Goal: Information Seeking & Learning: Learn about a topic

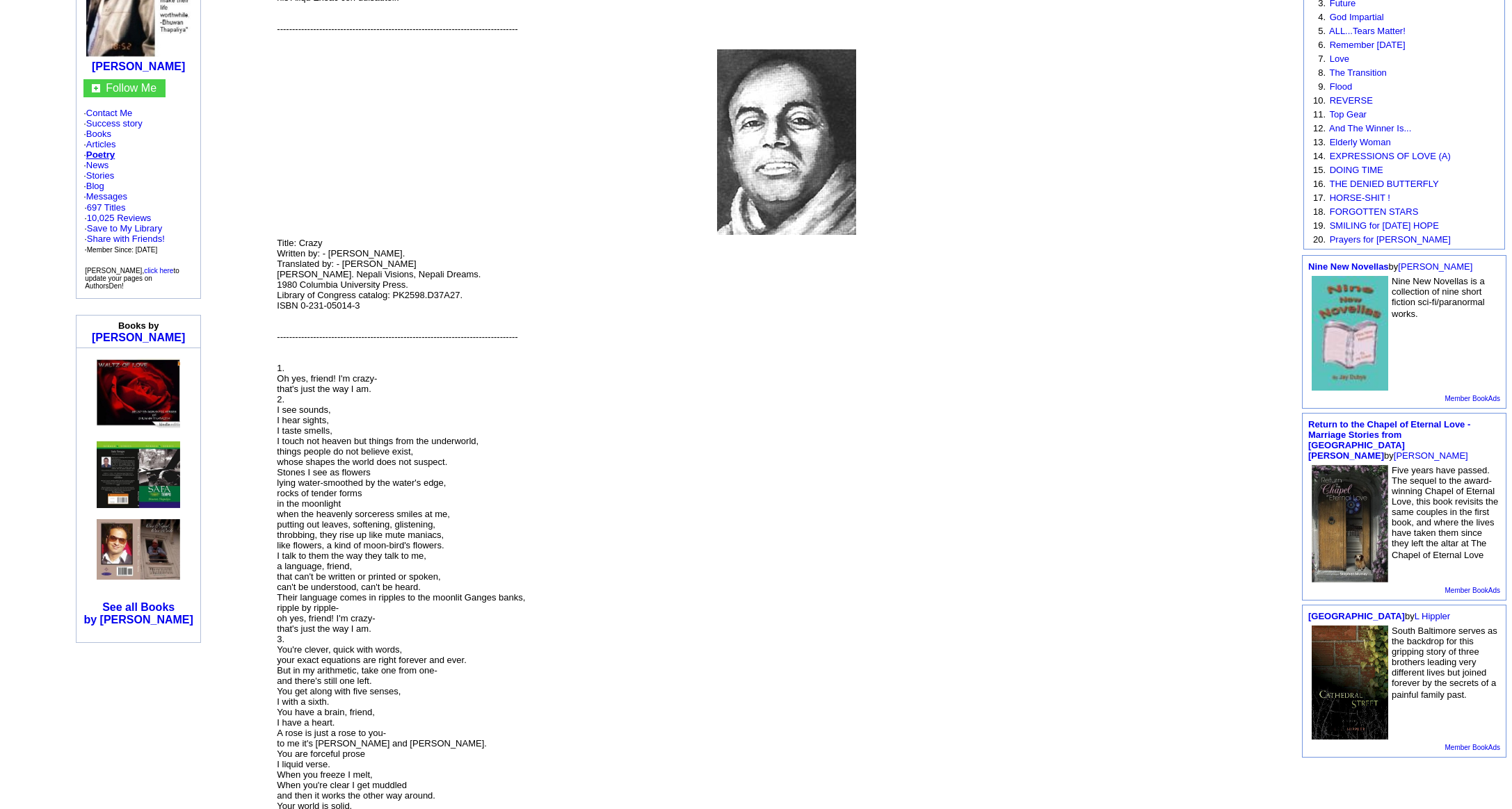
scroll to position [218, 0]
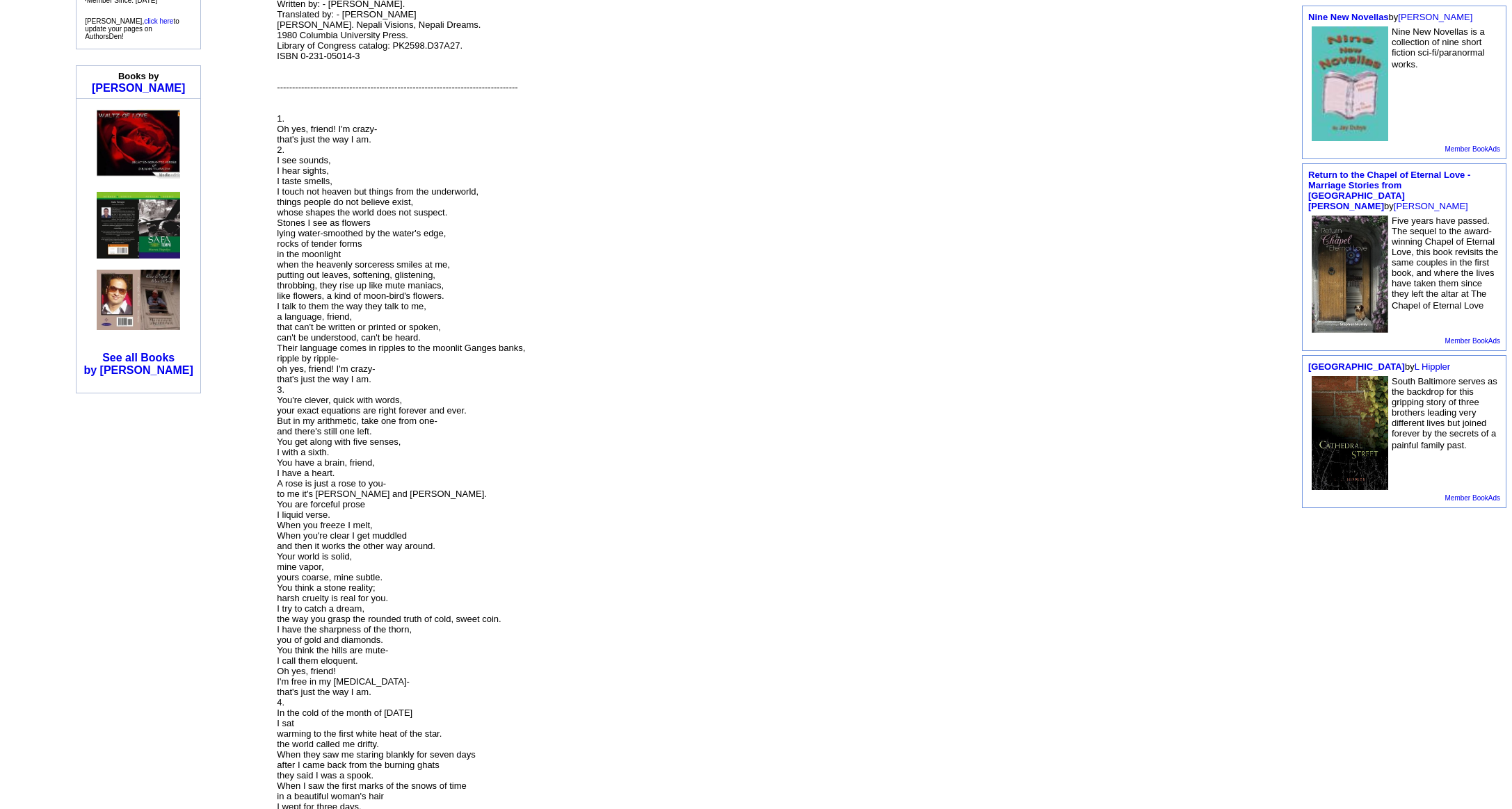
scroll to position [467, 0]
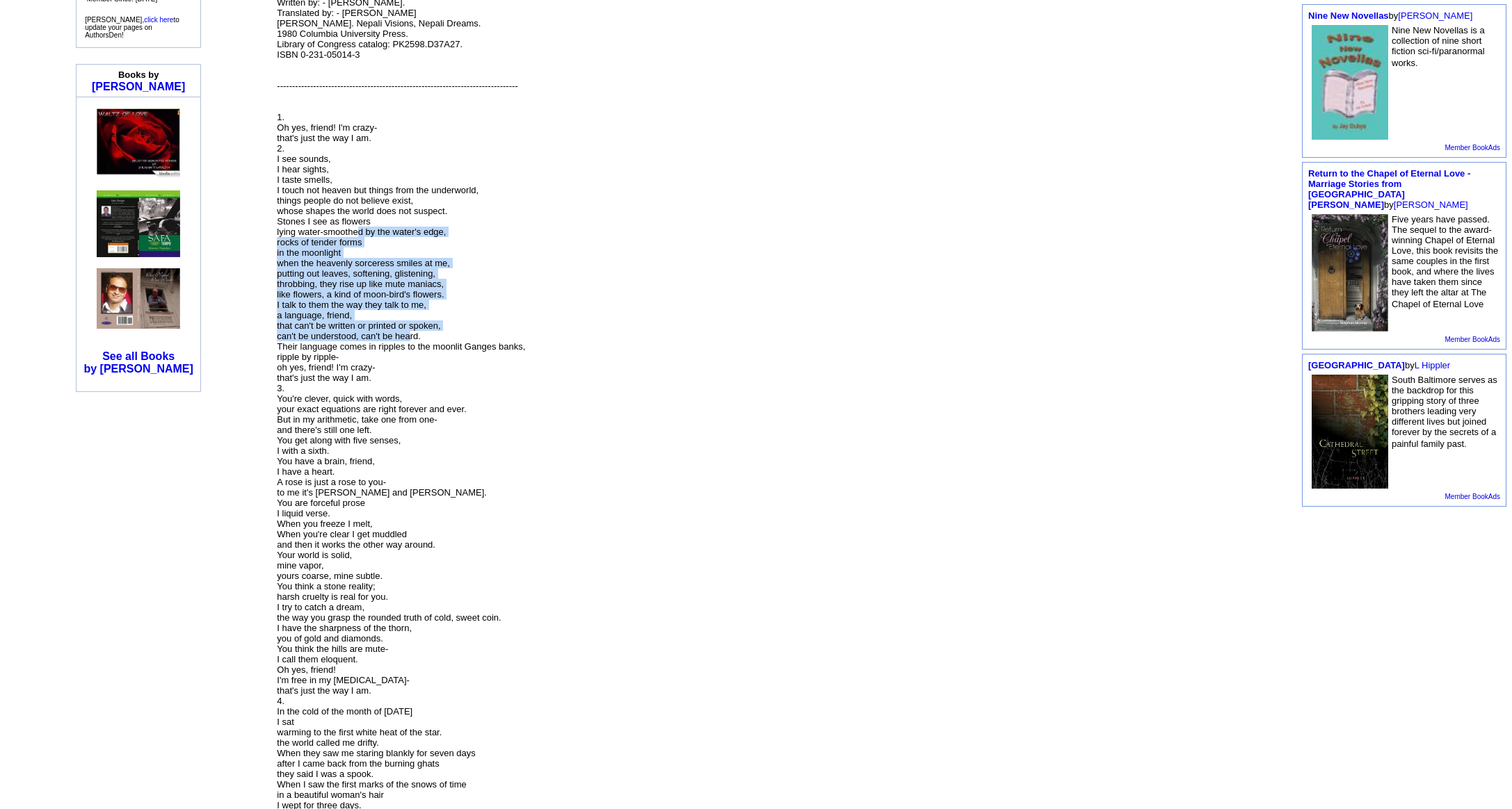
drag, startPoint x: 387, startPoint y: 401, endPoint x: 457, endPoint y: 532, distance: 148.5
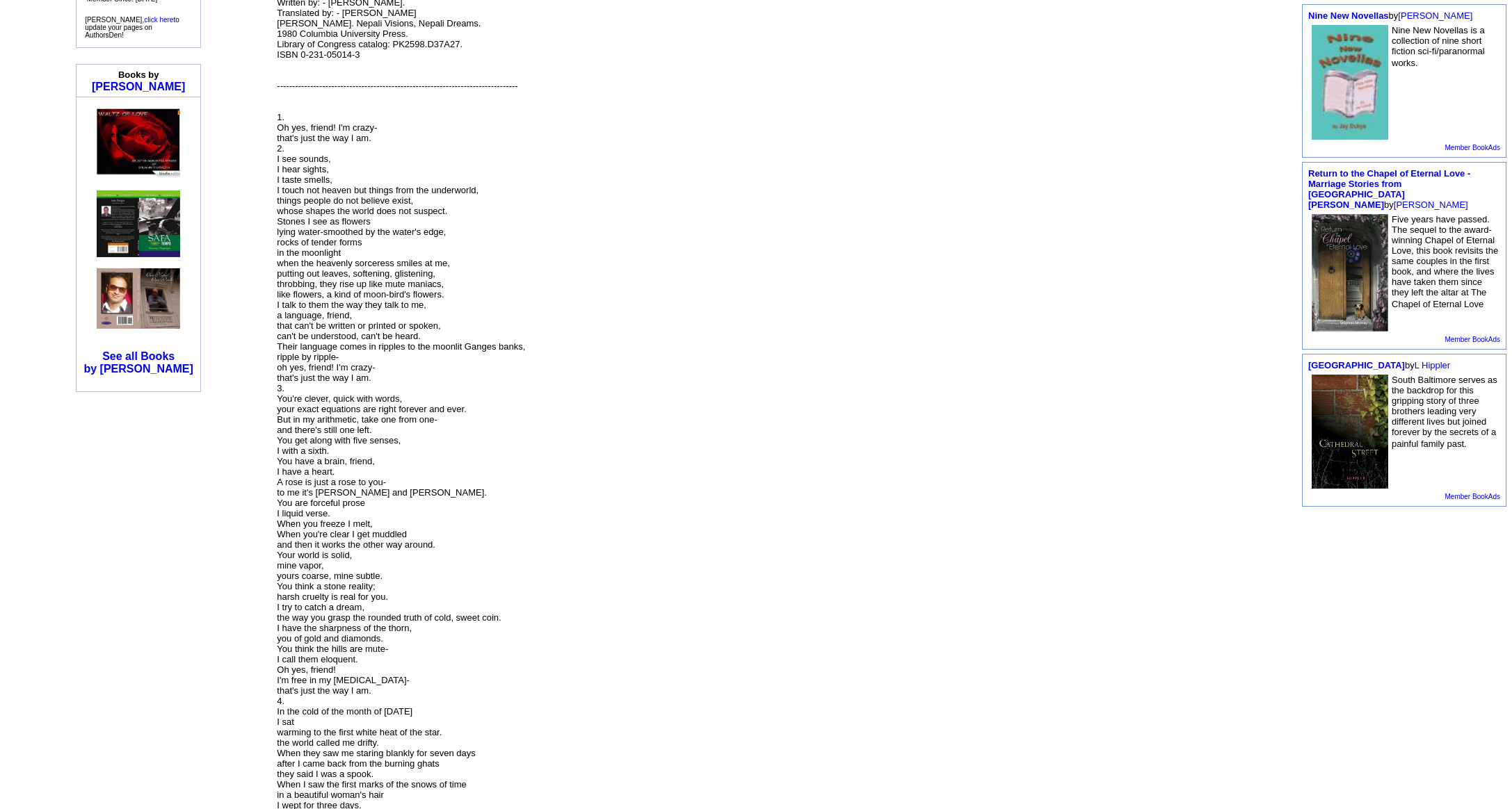
drag, startPoint x: 383, startPoint y: 411, endPoint x: 441, endPoint y: 551, distance: 151.5
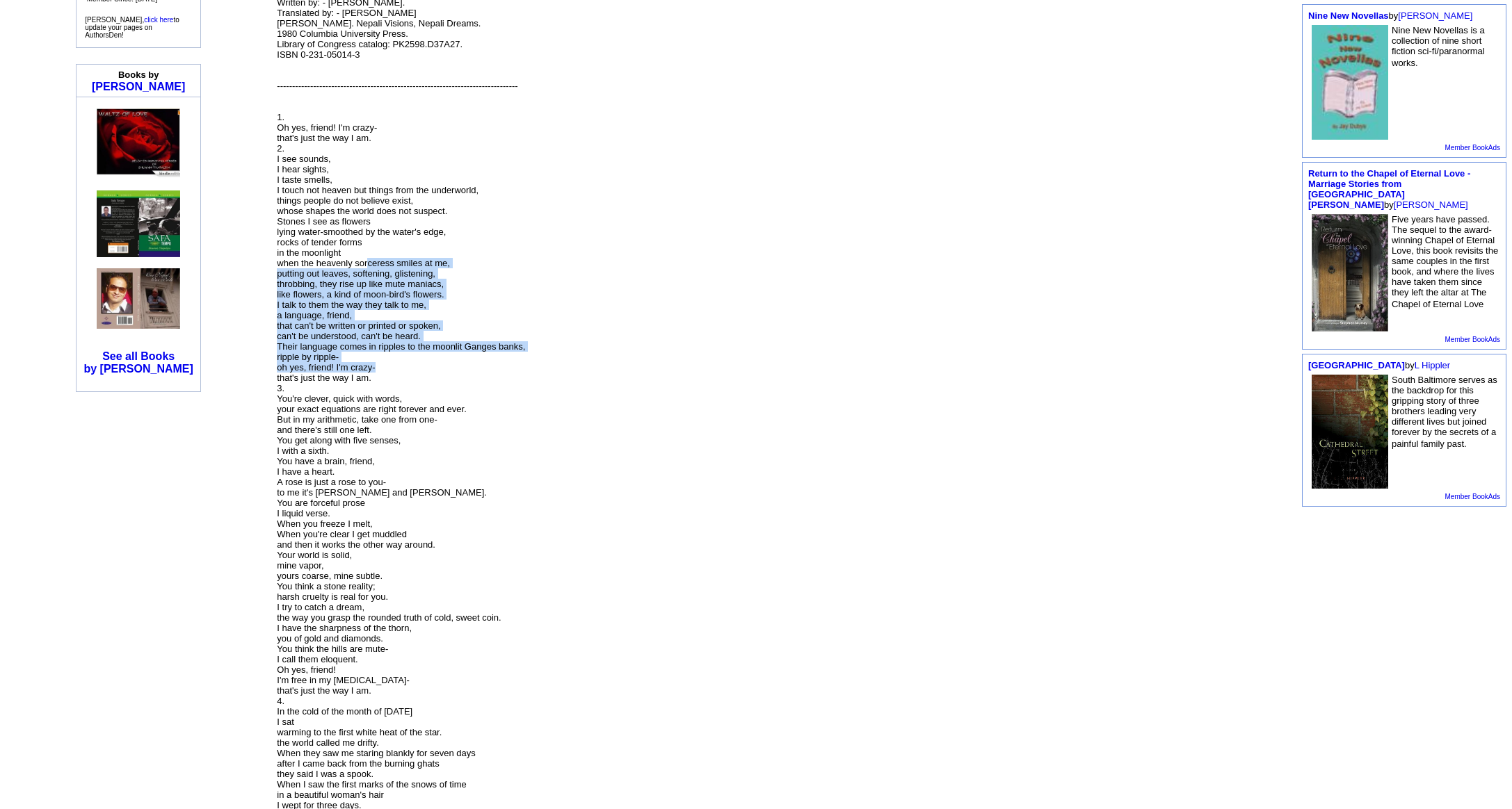
drag, startPoint x: 401, startPoint y: 434, endPoint x: 478, endPoint y: 575, distance: 160.7
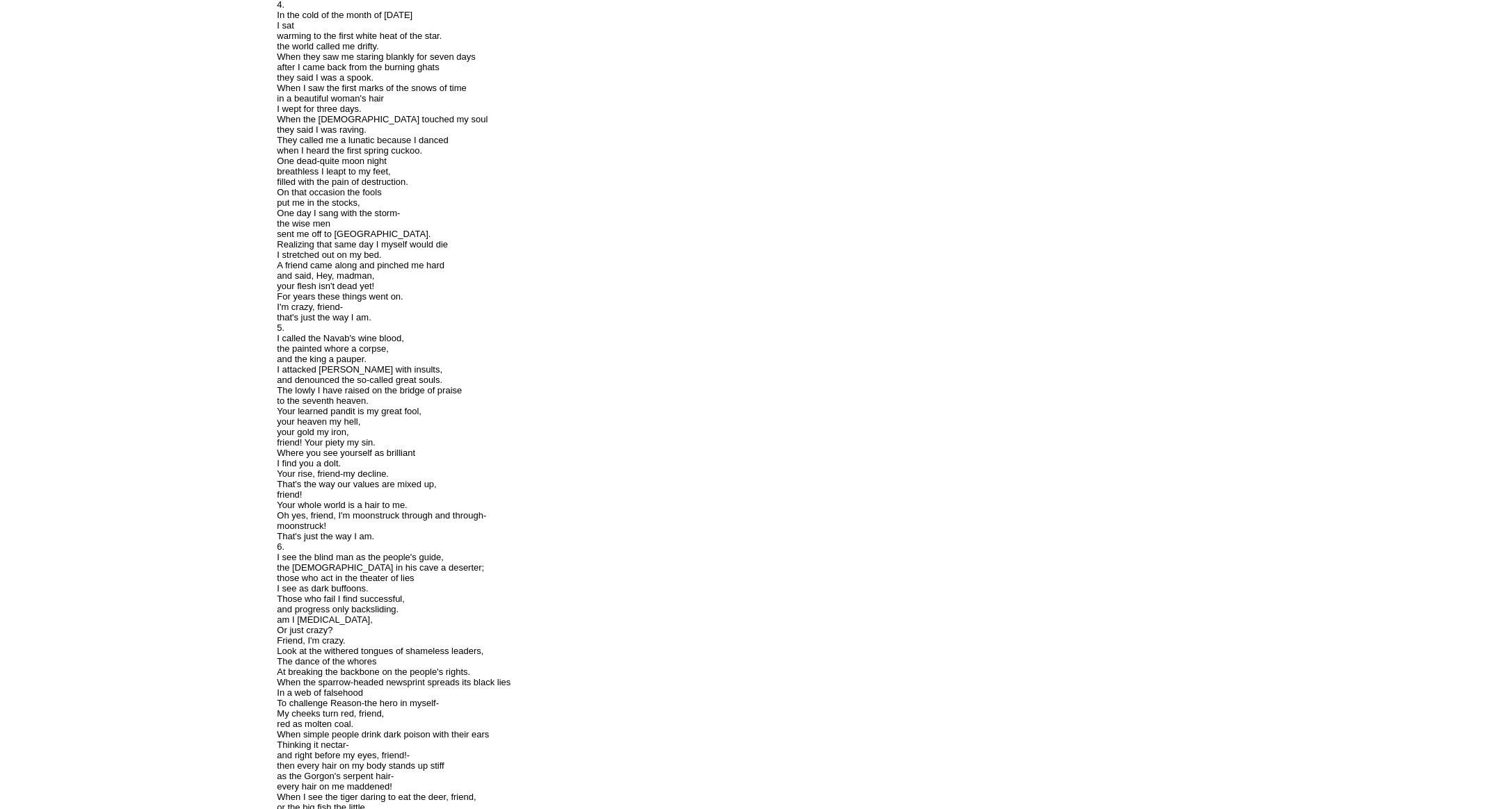
scroll to position [1165, 0]
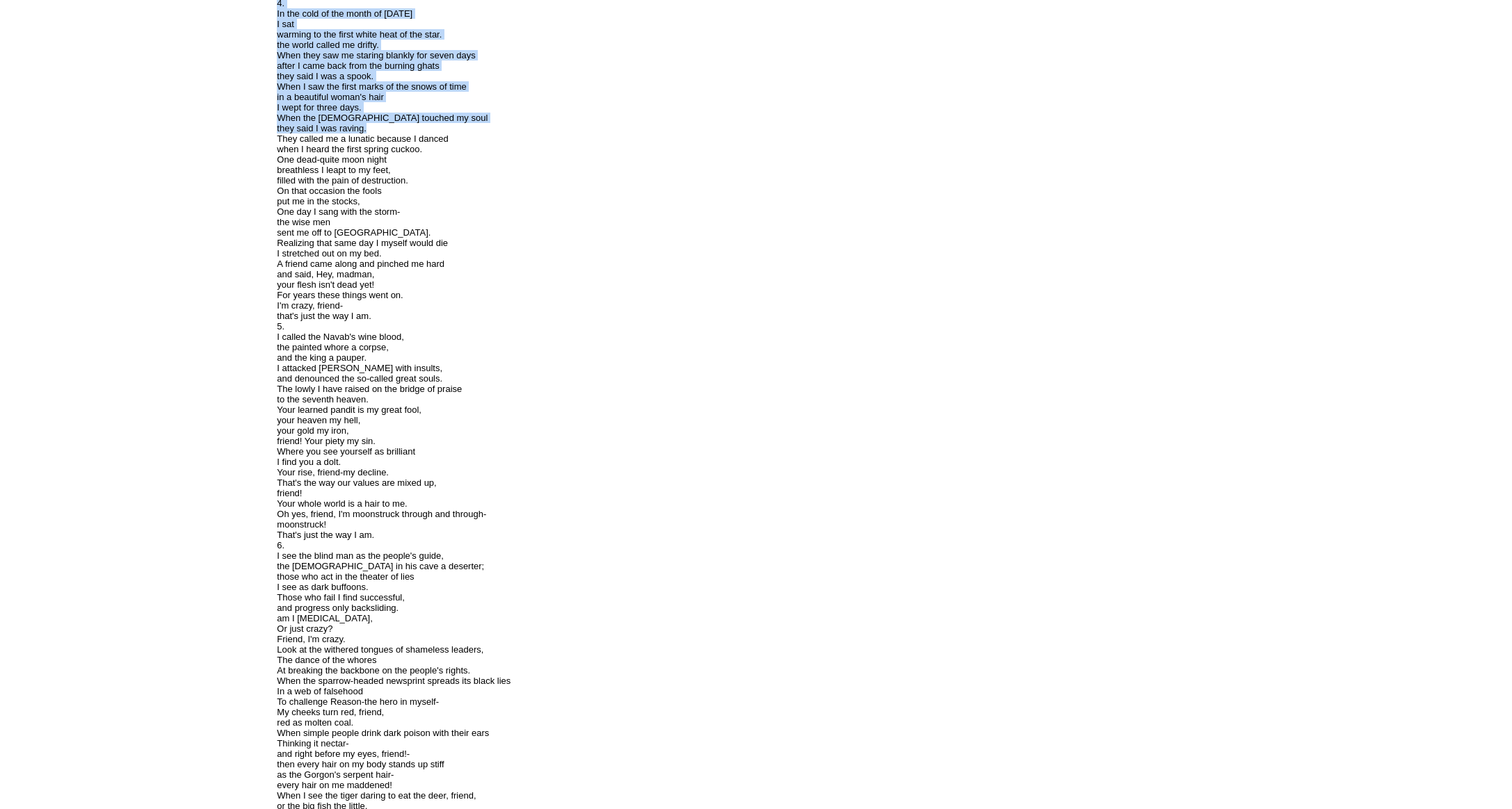
drag, startPoint x: 374, startPoint y: 208, endPoint x: 492, endPoint y: 523, distance: 336.4
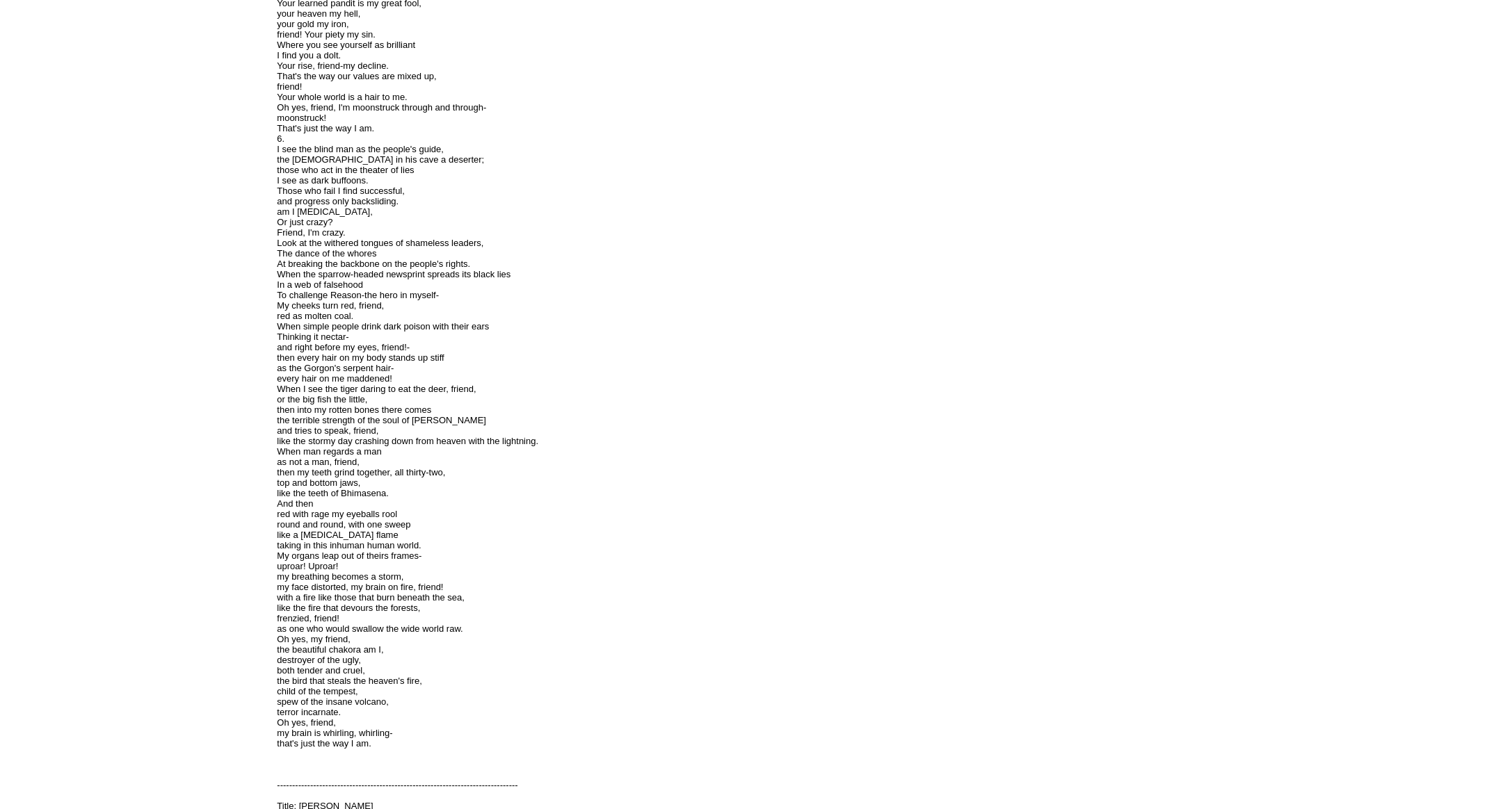
scroll to position [1574, 0]
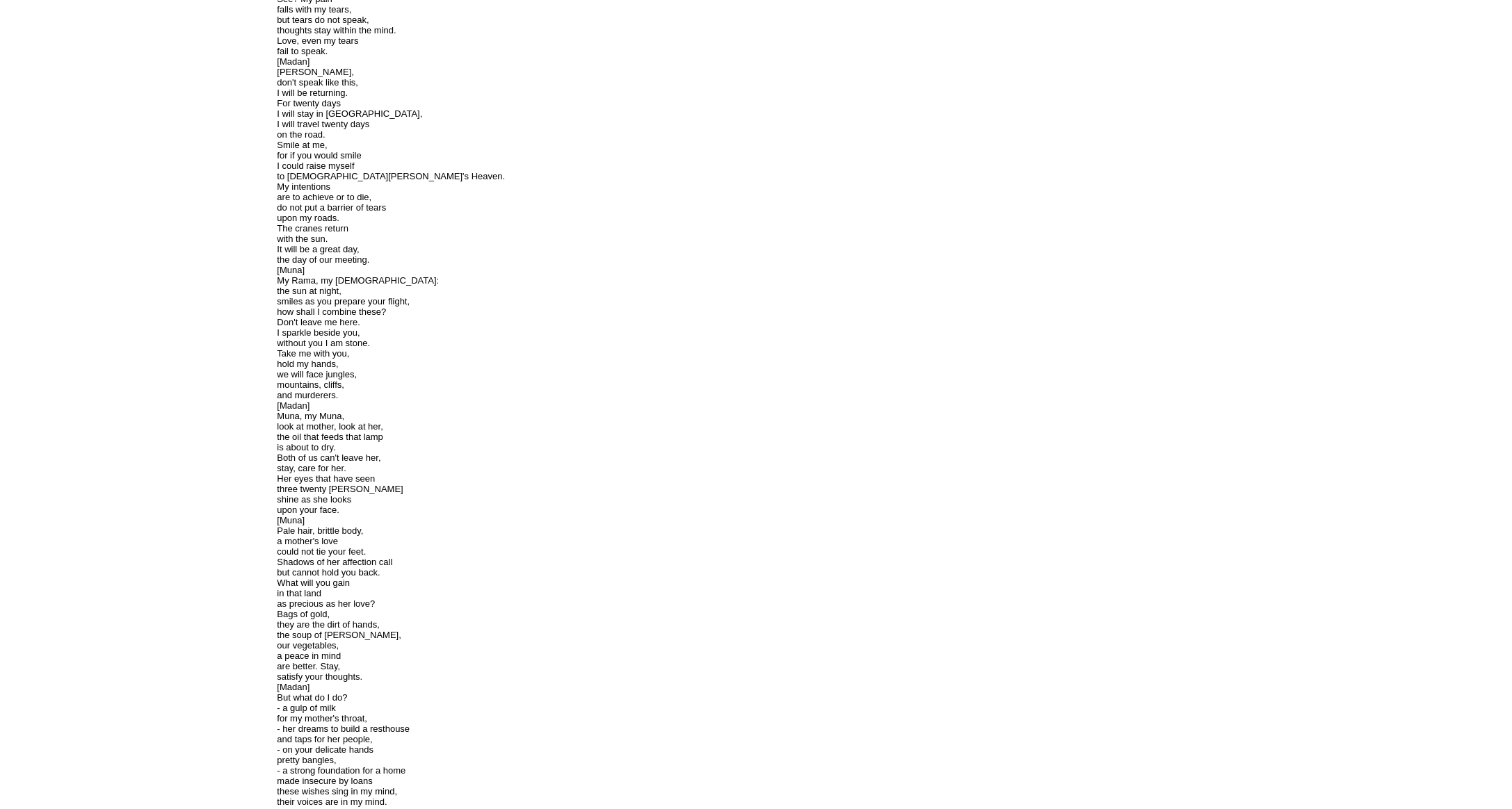
scroll to position [2614, 0]
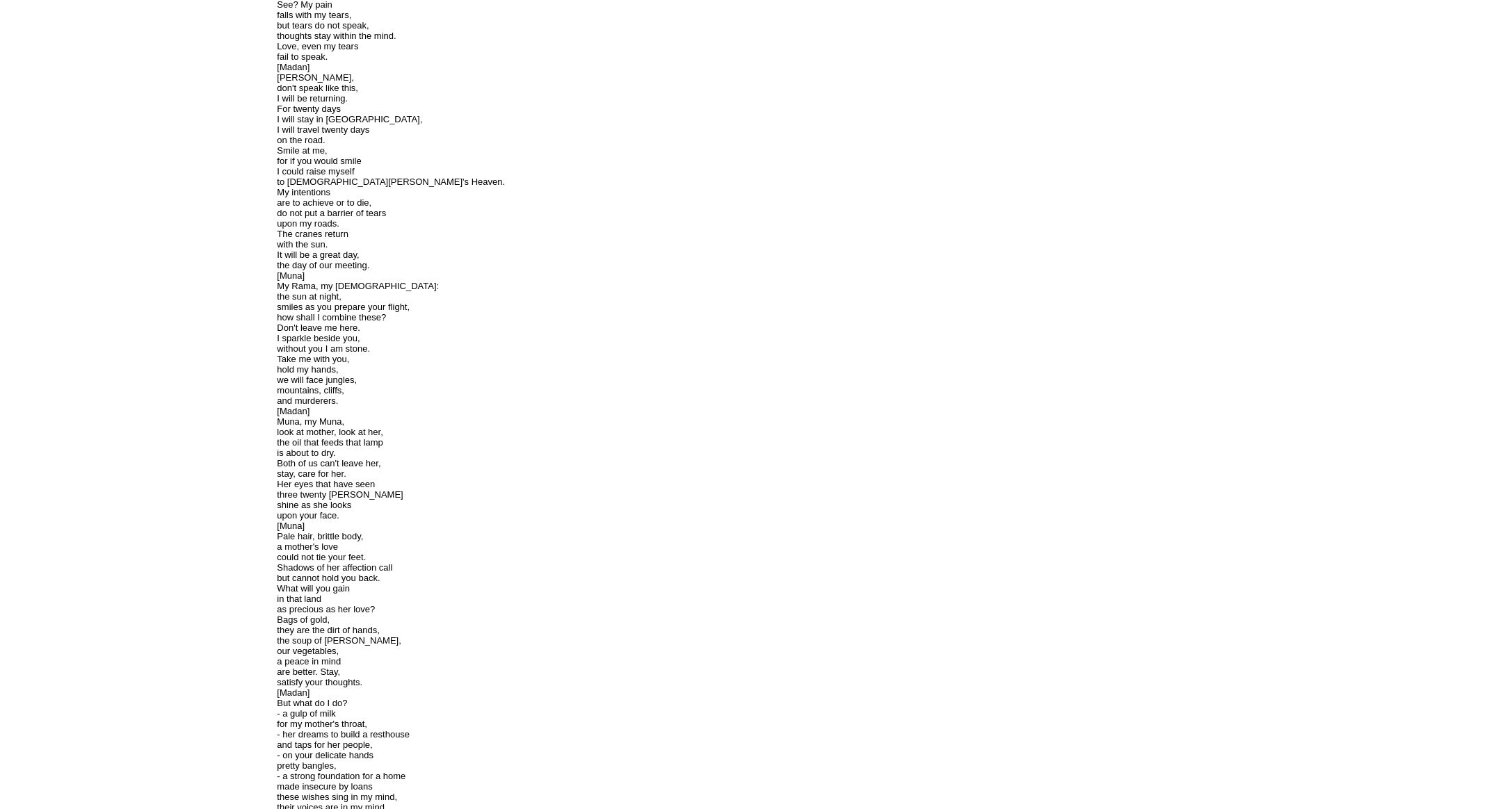
drag, startPoint x: 435, startPoint y: 456, endPoint x: 302, endPoint y: 205, distance: 284.1
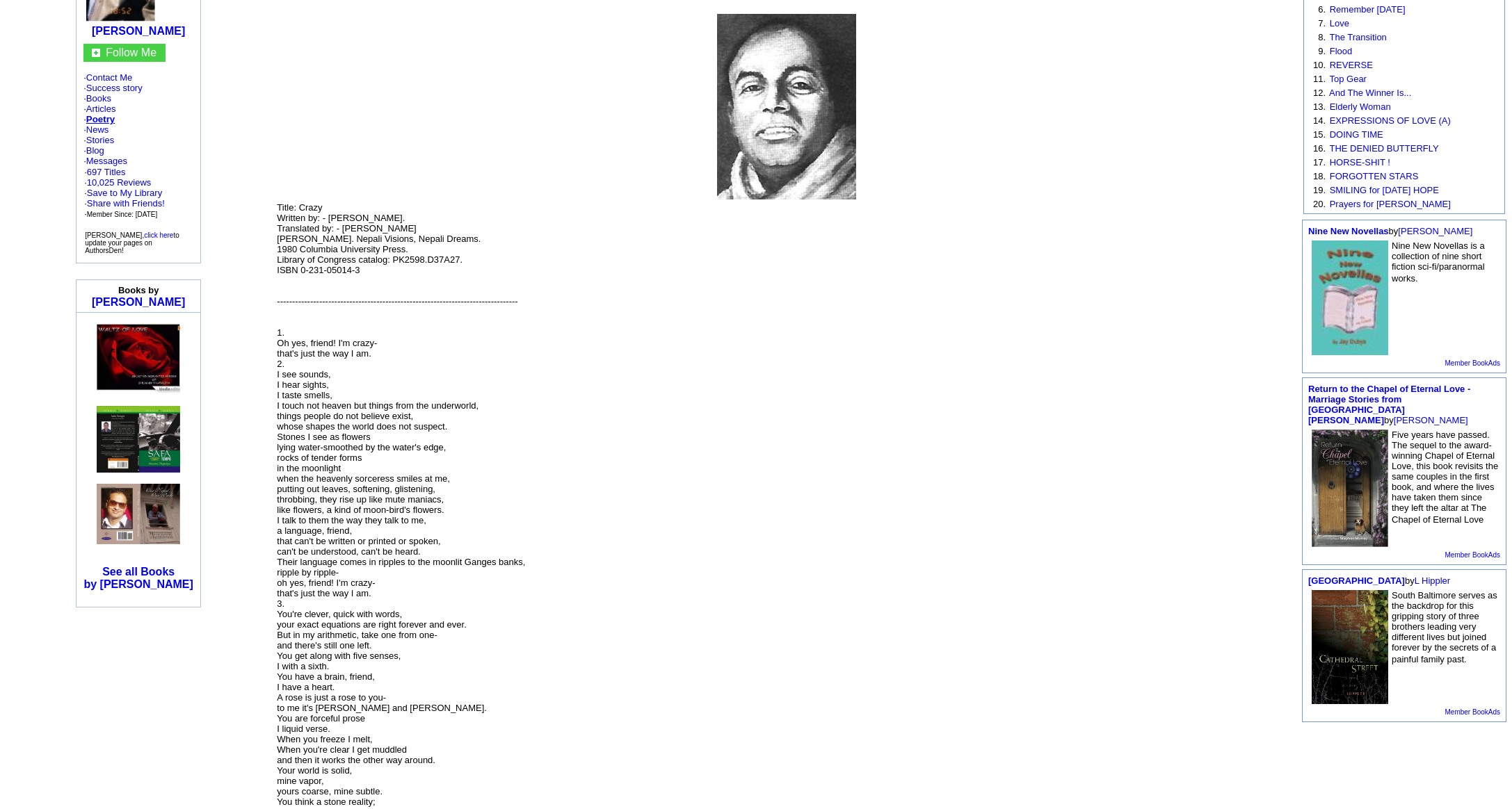
scroll to position [247, 0]
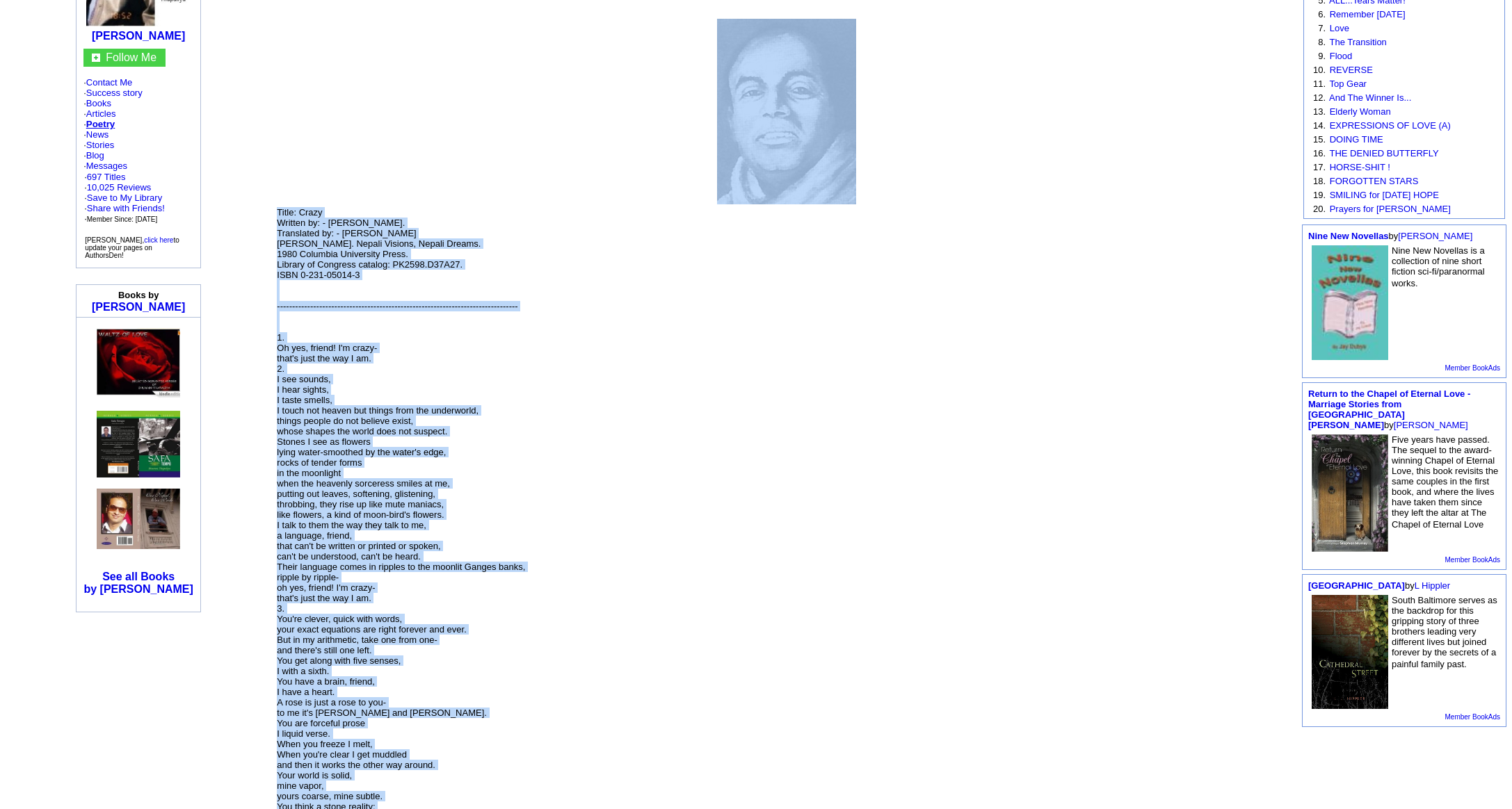
click at [684, 100] on td at bounding box center [786, 105] width 1021 height 200
copy tbody "Title: Crazy Written by: - [PERSON_NAME]. Translated by: - [PERSON_NAME] [PERSO…"
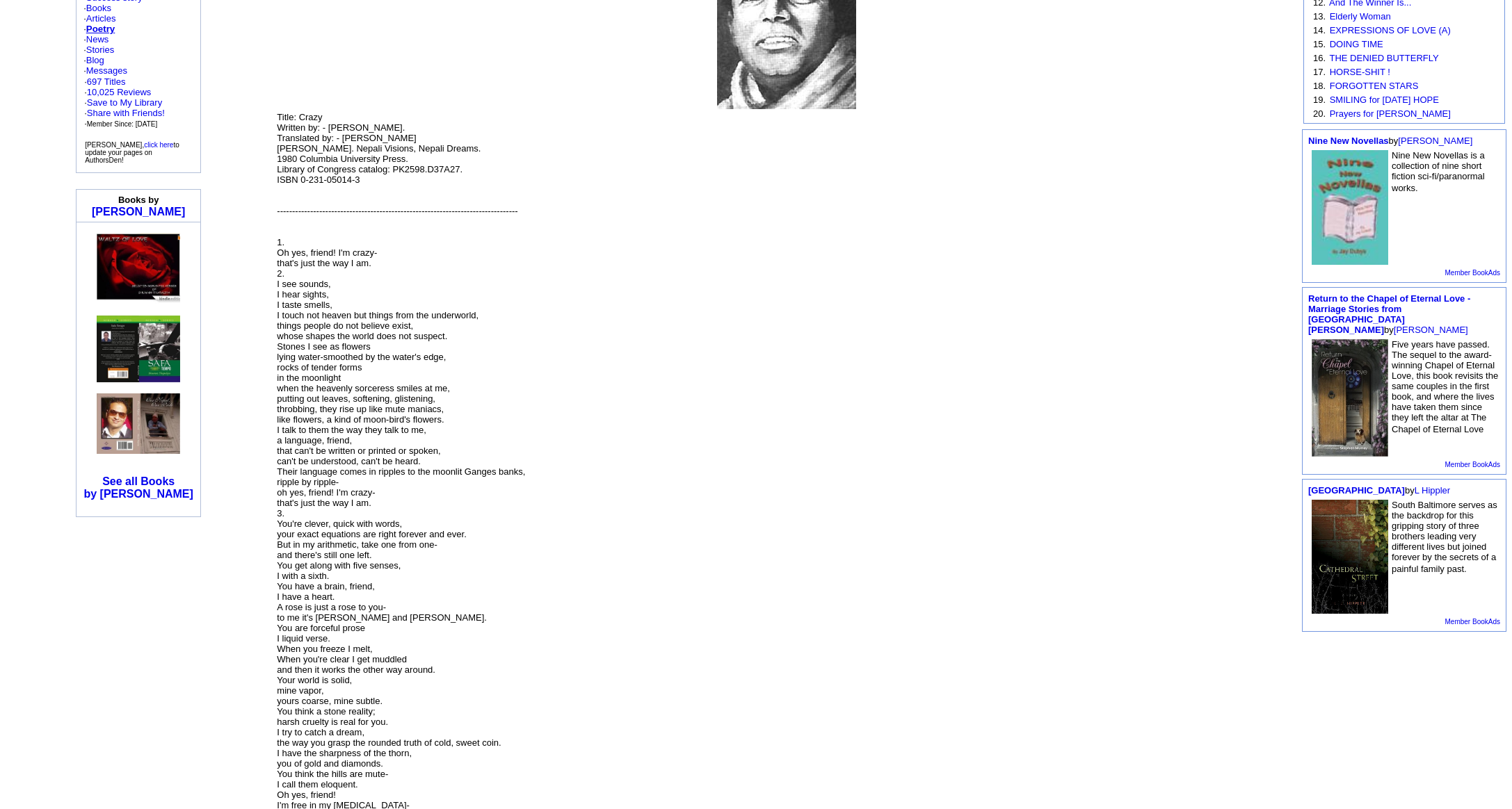
scroll to position [345, 0]
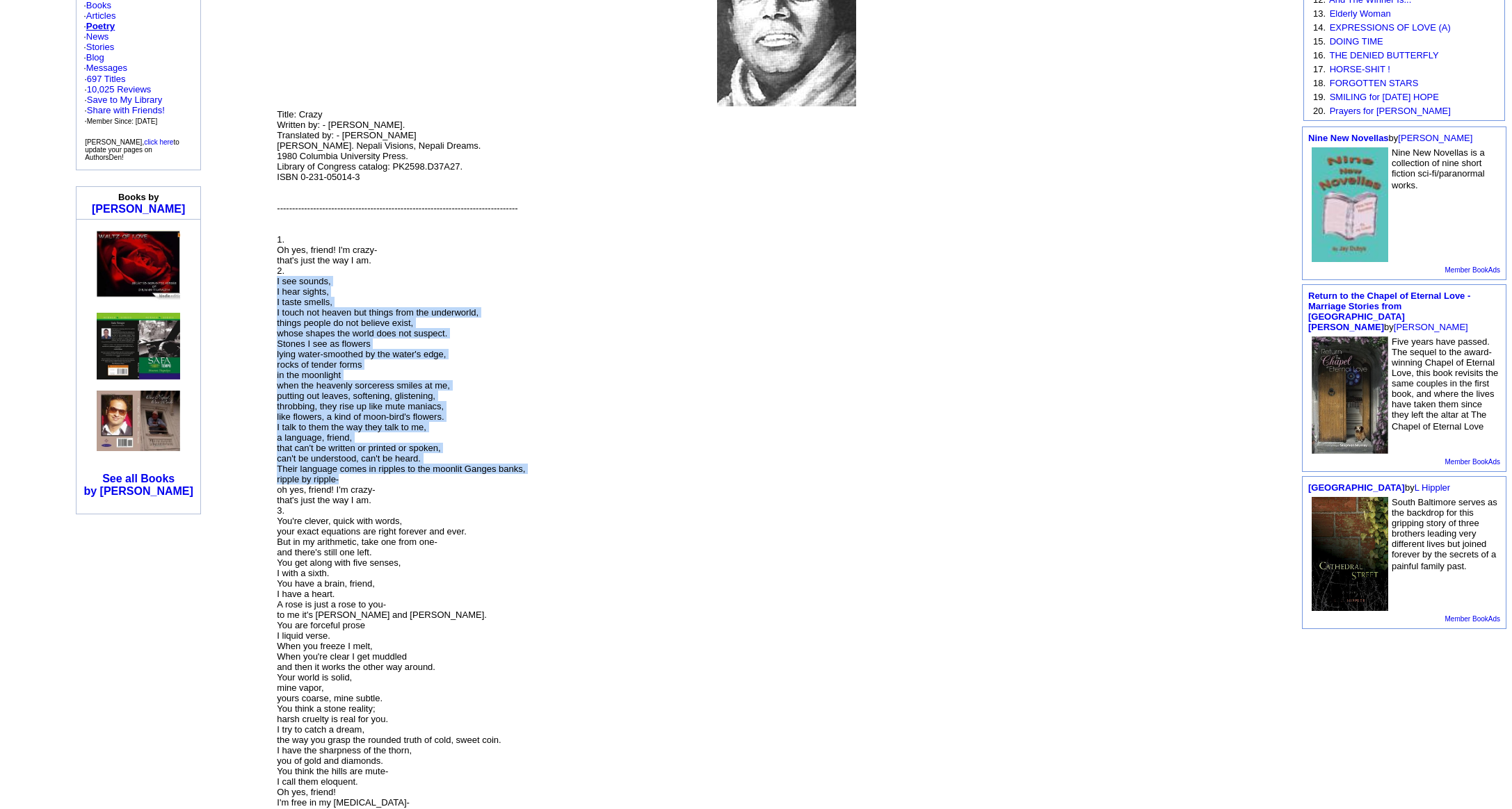
drag, startPoint x: 278, startPoint y: 414, endPoint x: 602, endPoint y: 661, distance: 407.4
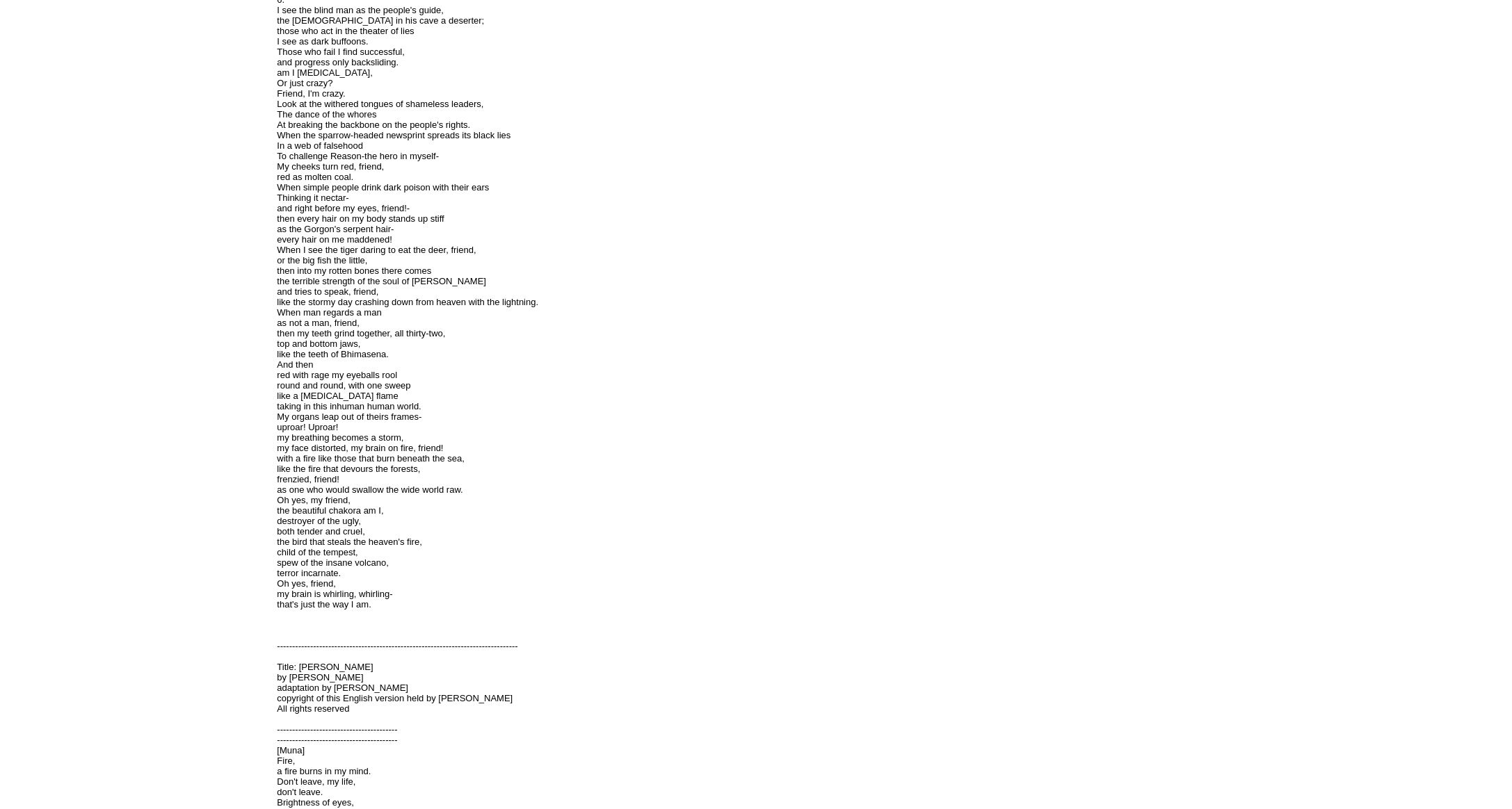
scroll to position [1713, 0]
drag, startPoint x: 371, startPoint y: 323, endPoint x: 435, endPoint y: 451, distance: 143.1
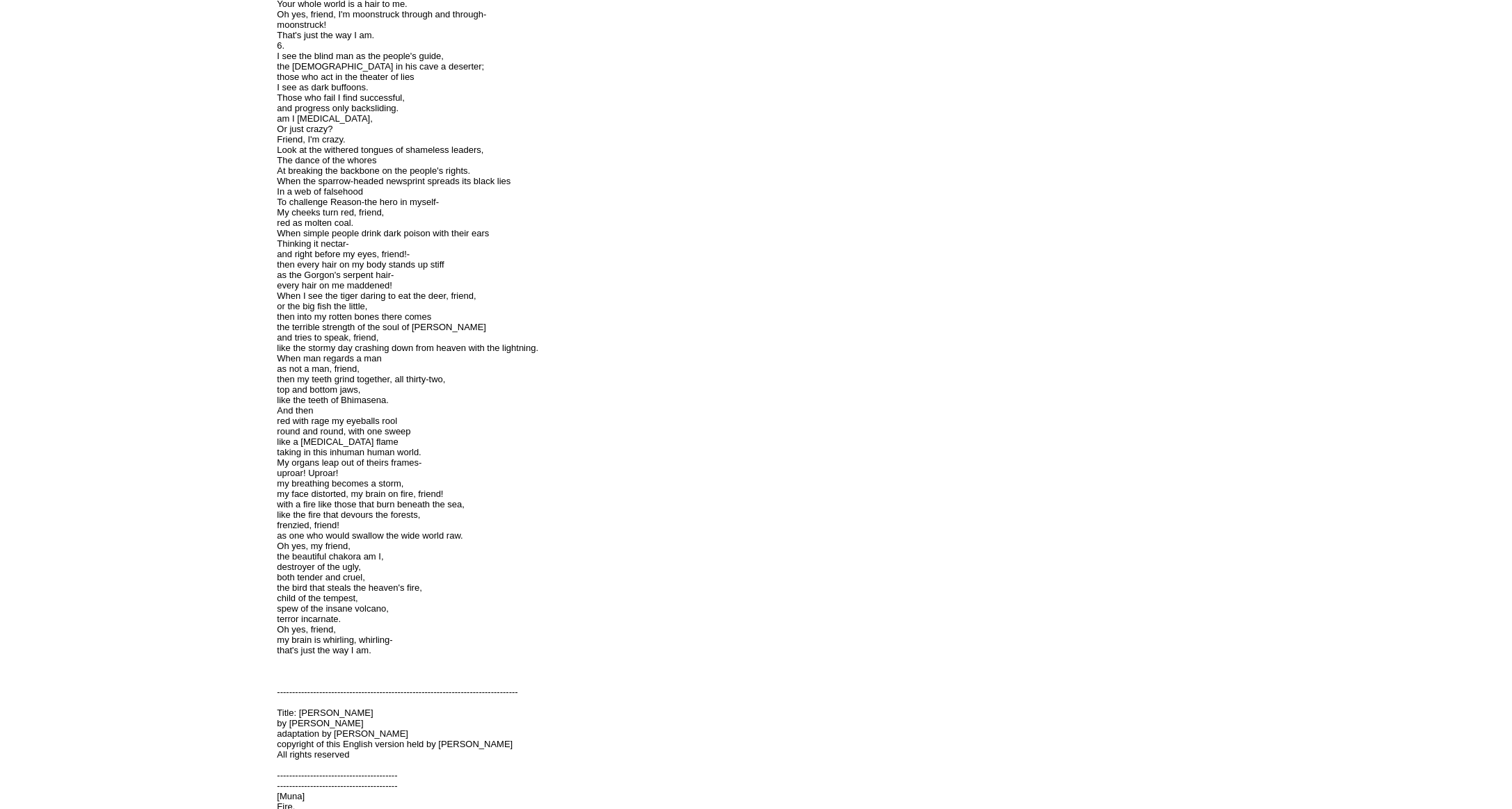
scroll to position [1626, 0]
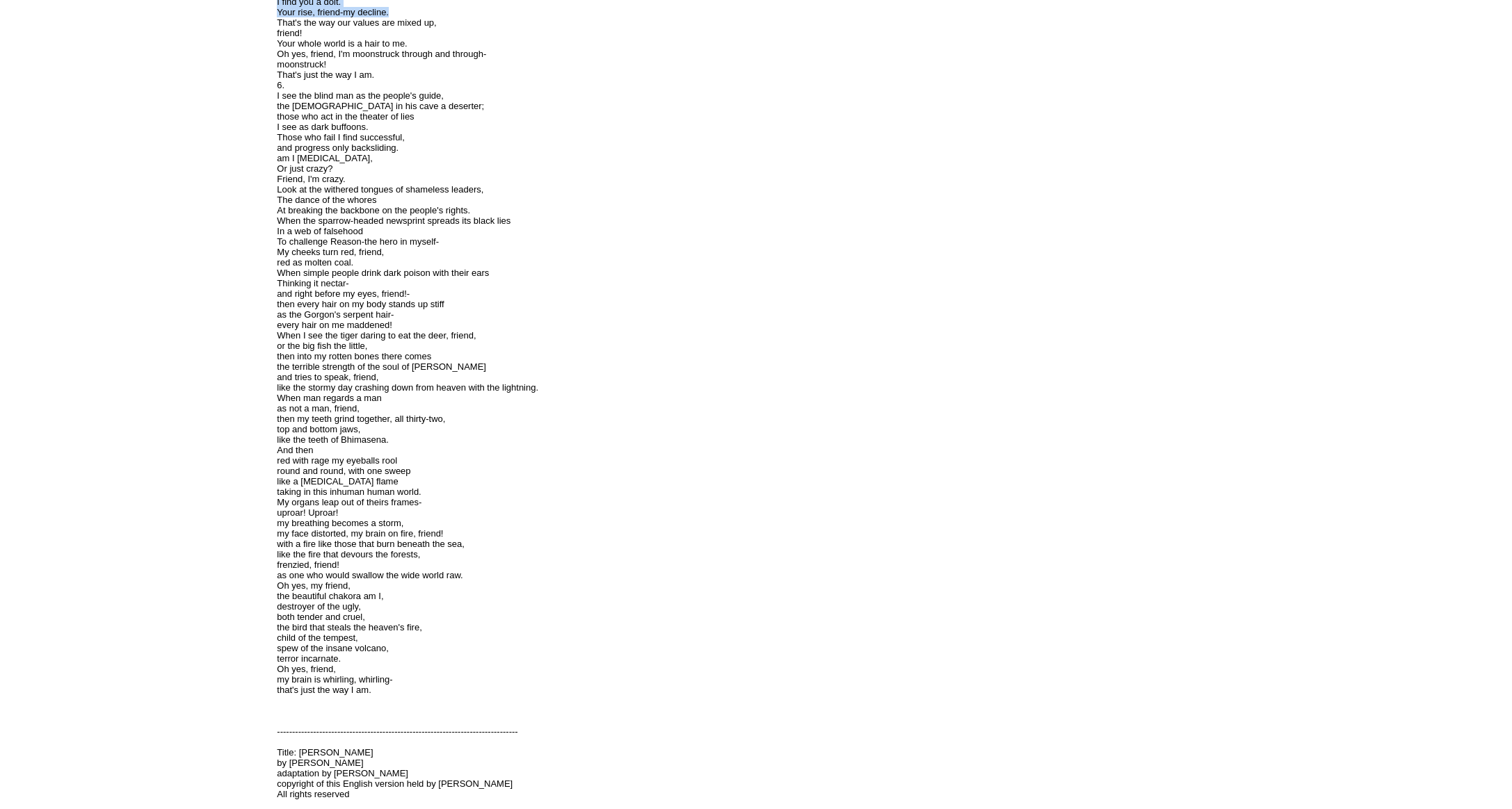
drag, startPoint x: 416, startPoint y: 377, endPoint x: 504, endPoint y: 515, distance: 163.7
drag, startPoint x: 371, startPoint y: 371, endPoint x: 417, endPoint y: 478, distance: 116.5
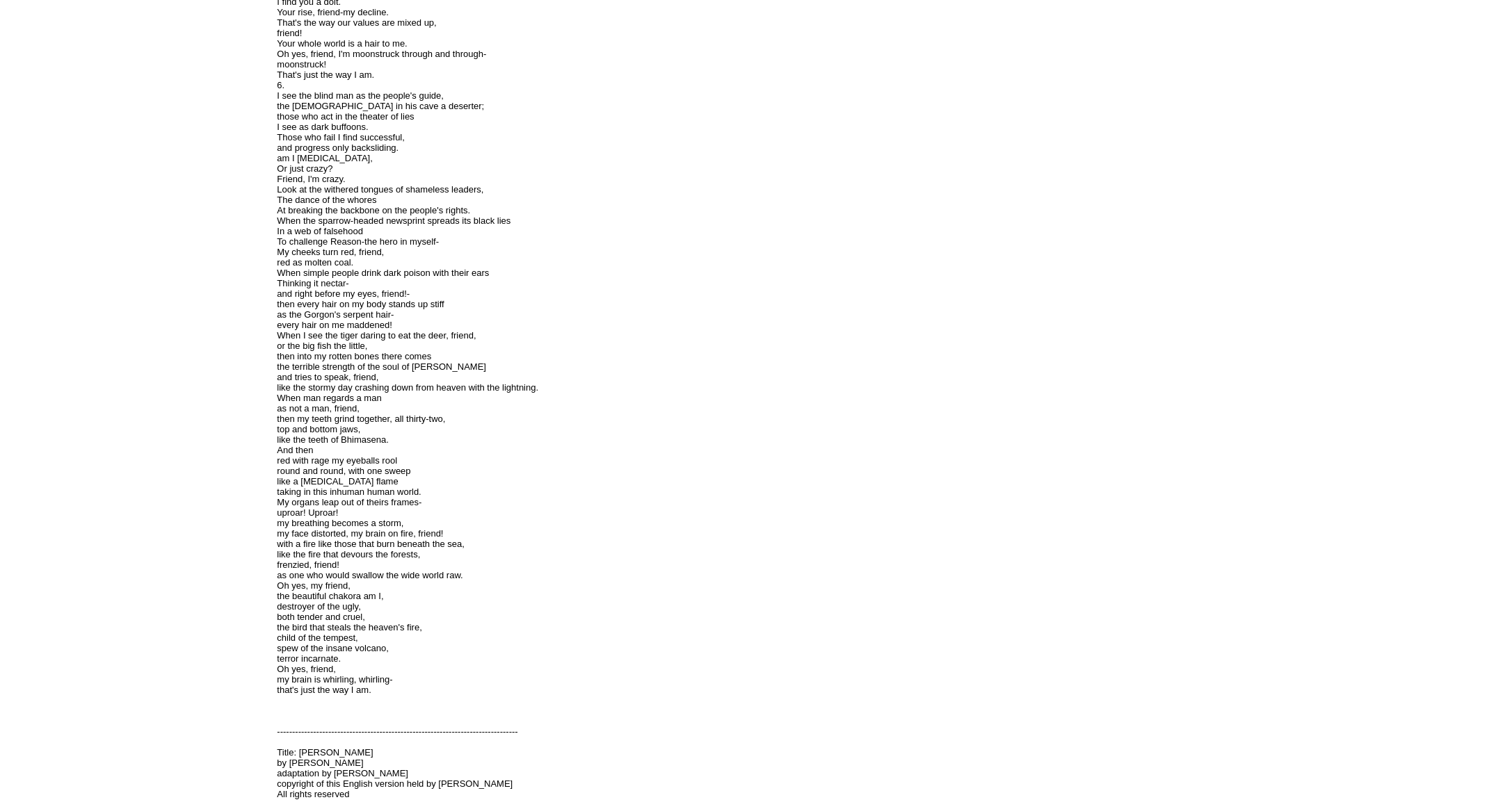
scroll to position [1626, 0]
drag, startPoint x: 357, startPoint y: 374, endPoint x: 408, endPoint y: 531, distance: 165.1
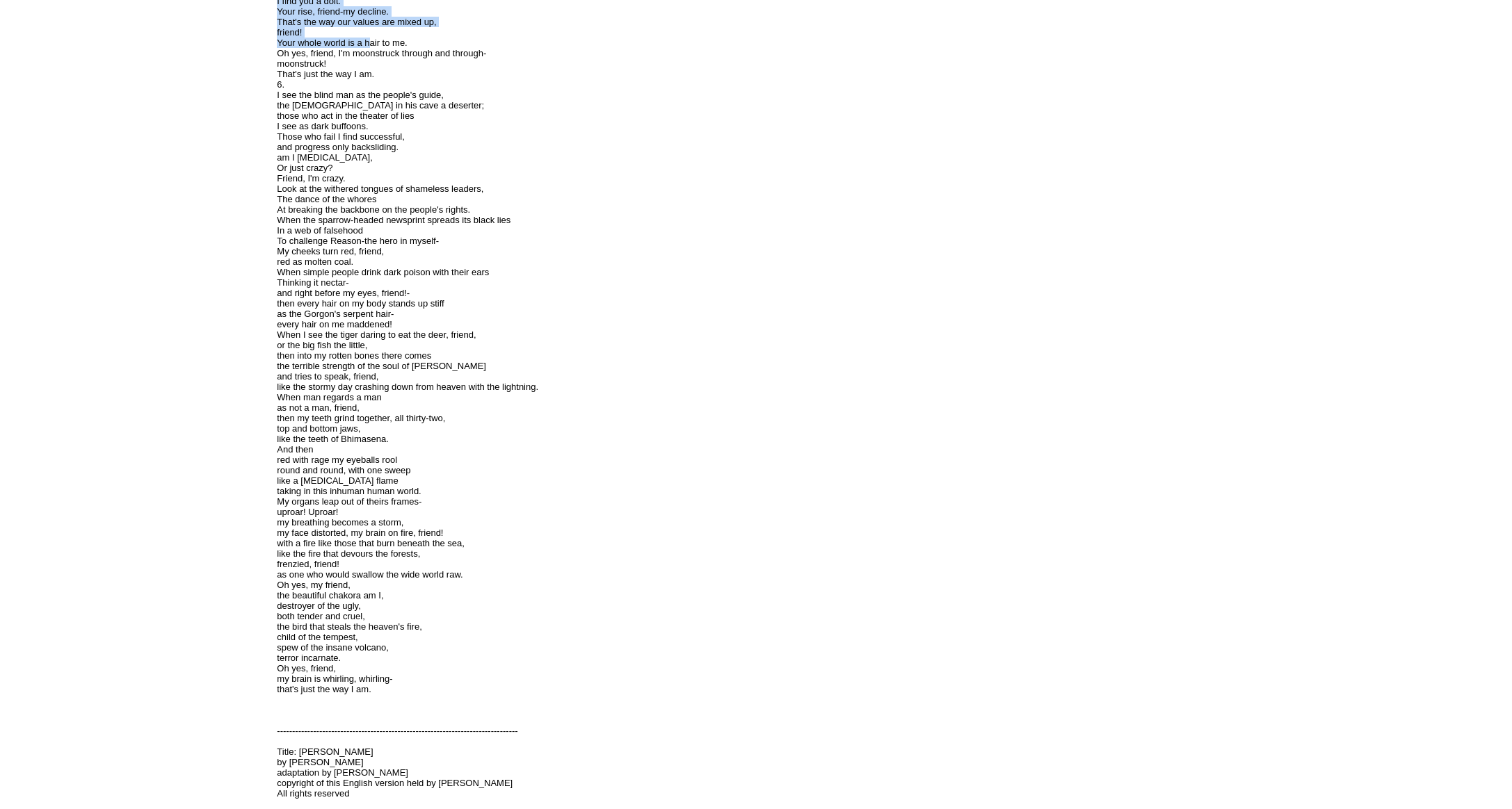
drag, startPoint x: 334, startPoint y: 407, endPoint x: 408, endPoint y: 562, distance: 171.8
drag, startPoint x: 402, startPoint y: 456, endPoint x: 457, endPoint y: 587, distance: 142.1
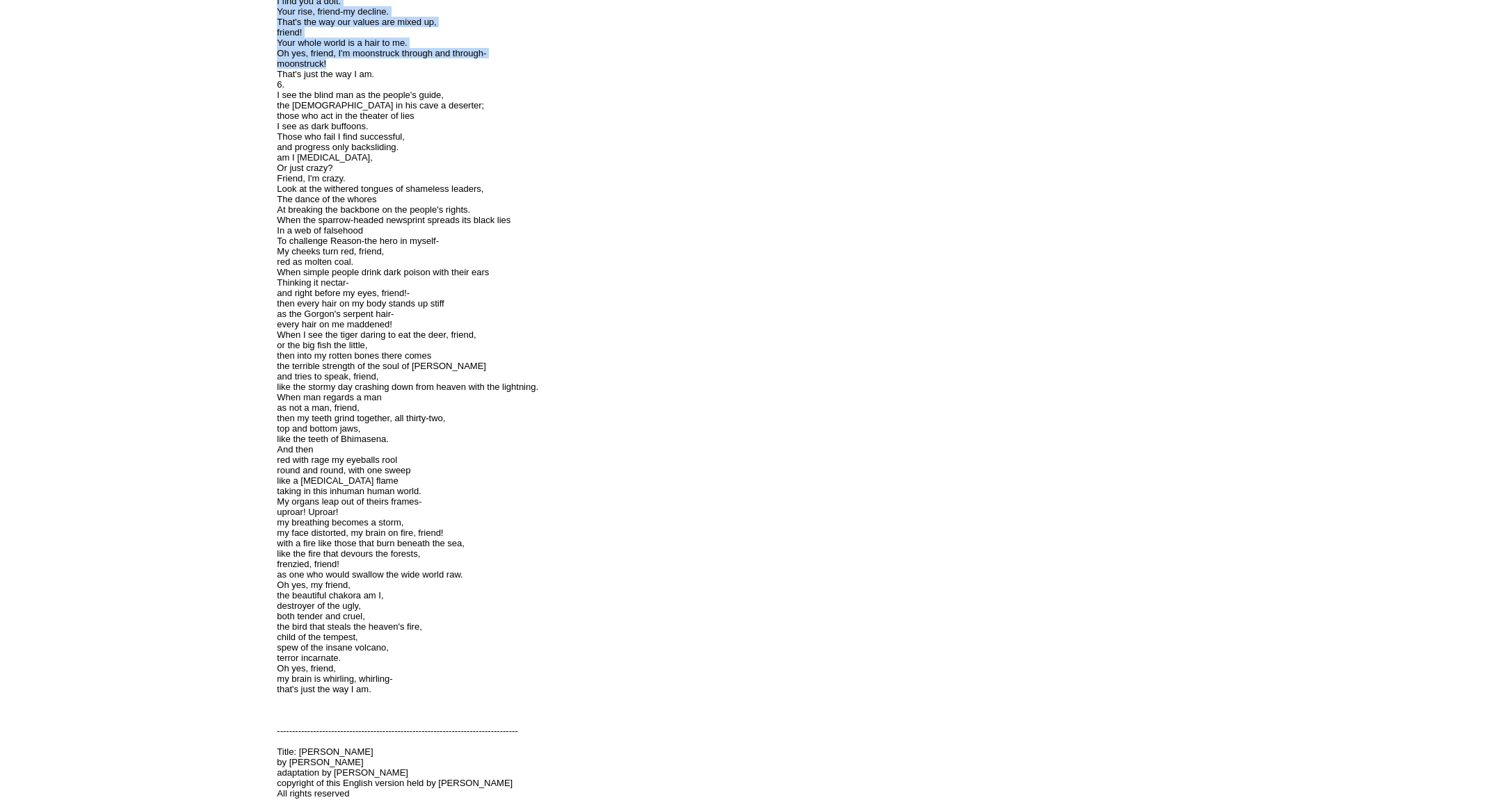
drag, startPoint x: 370, startPoint y: 420, endPoint x: 444, endPoint y: 575, distance: 171.8
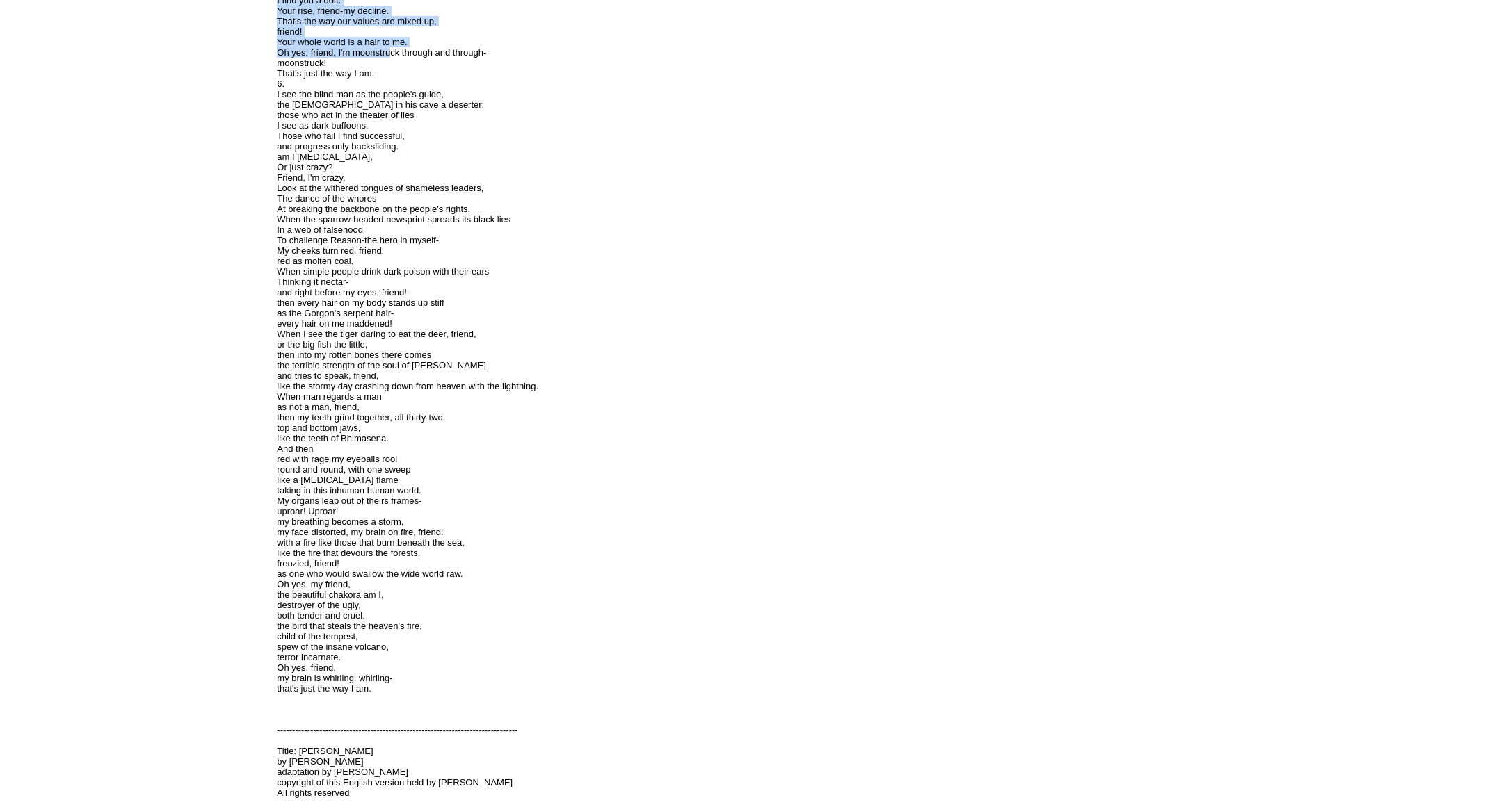
drag, startPoint x: 383, startPoint y: 456, endPoint x: 434, endPoint y: 567, distance: 122.2
drag, startPoint x: 371, startPoint y: 432, endPoint x: 444, endPoint y: 612, distance: 194.2
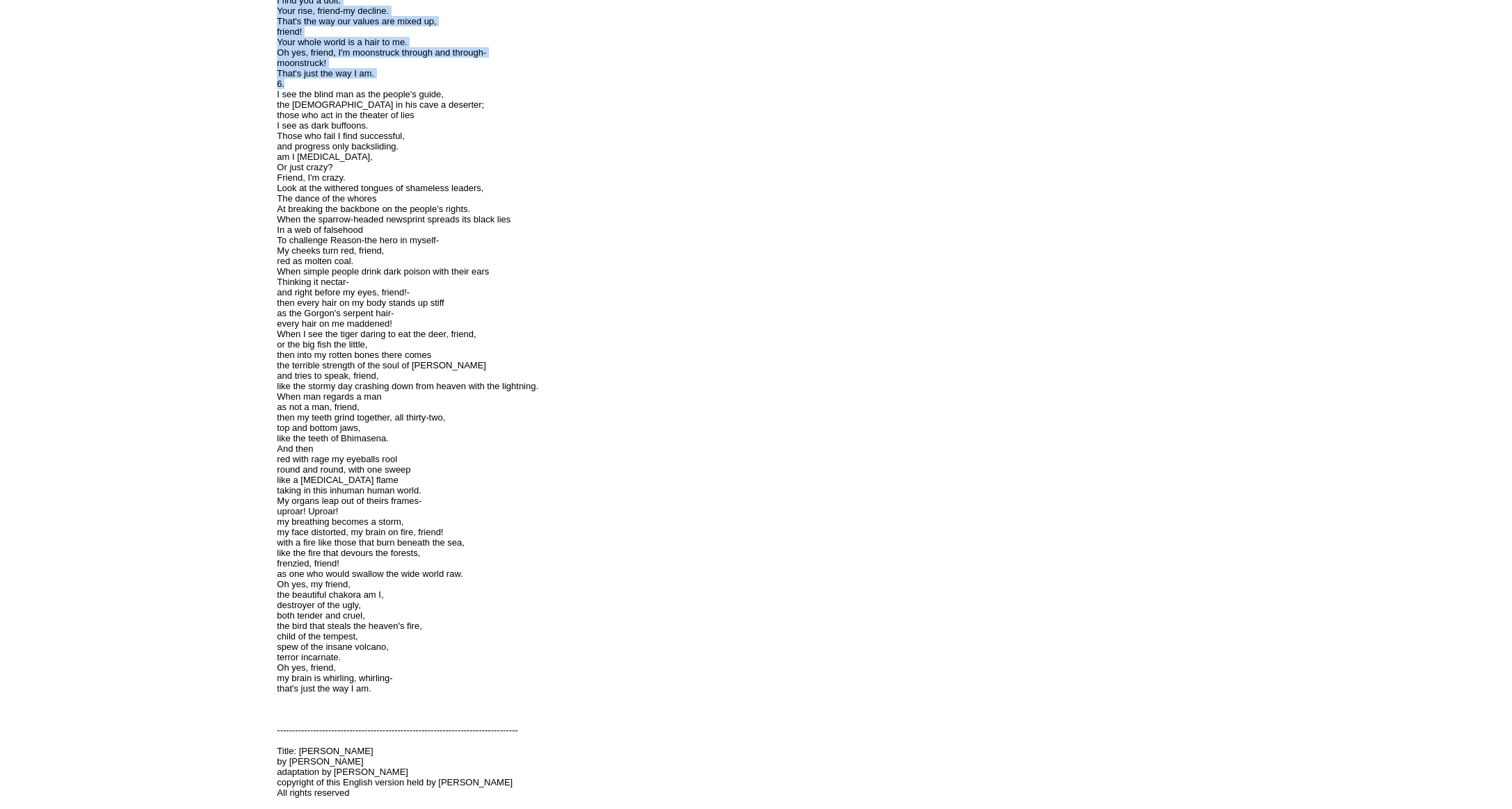
scroll to position [1629, 0]
drag, startPoint x: 277, startPoint y: 328, endPoint x: 311, endPoint y: 348, distance: 39.4
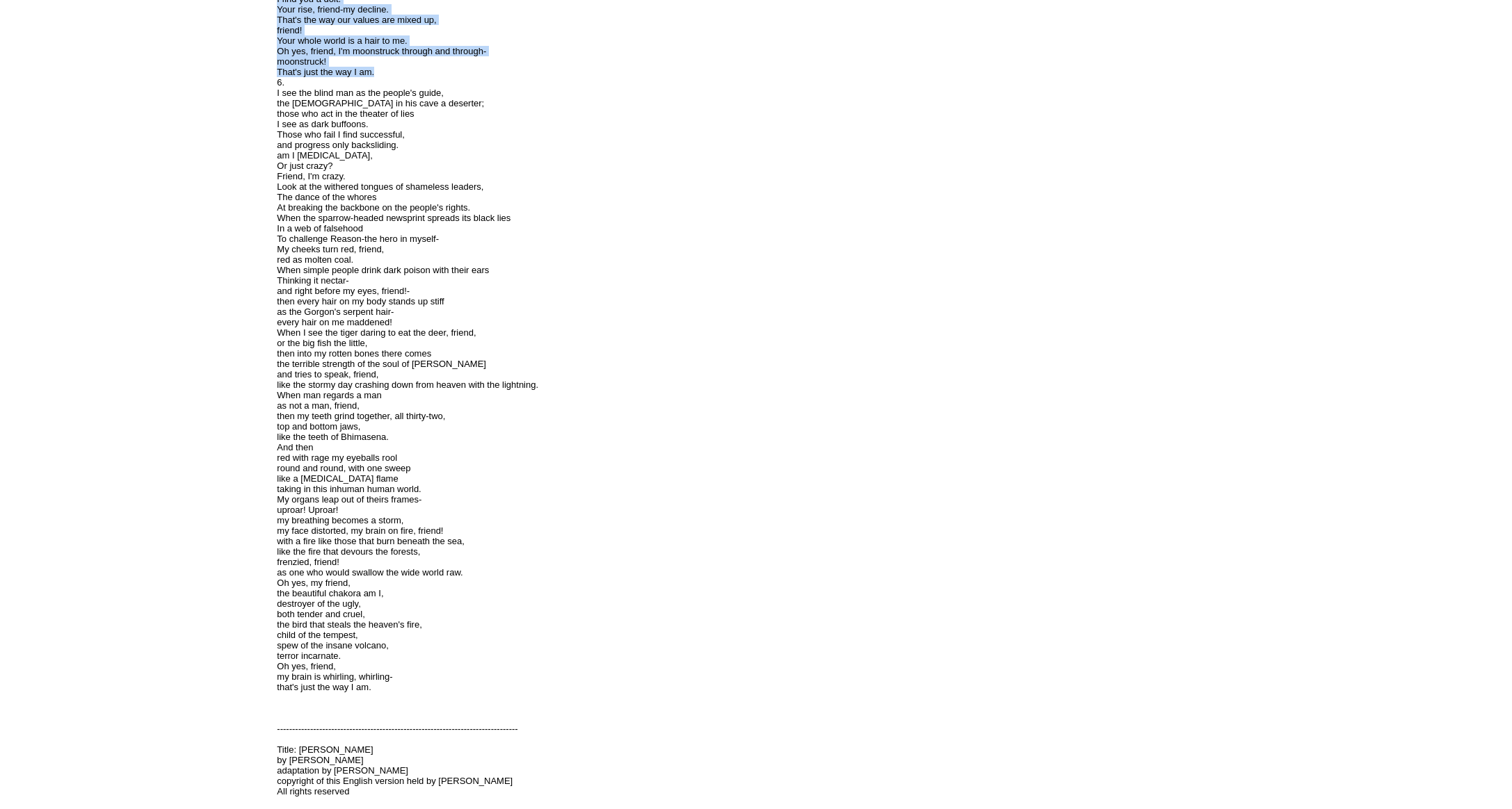
drag, startPoint x: 279, startPoint y: 328, endPoint x: 438, endPoint y: 605, distance: 319.4
copy font "I called the Navab's wine blood, the painted whore a corpse, and the king a pau…"
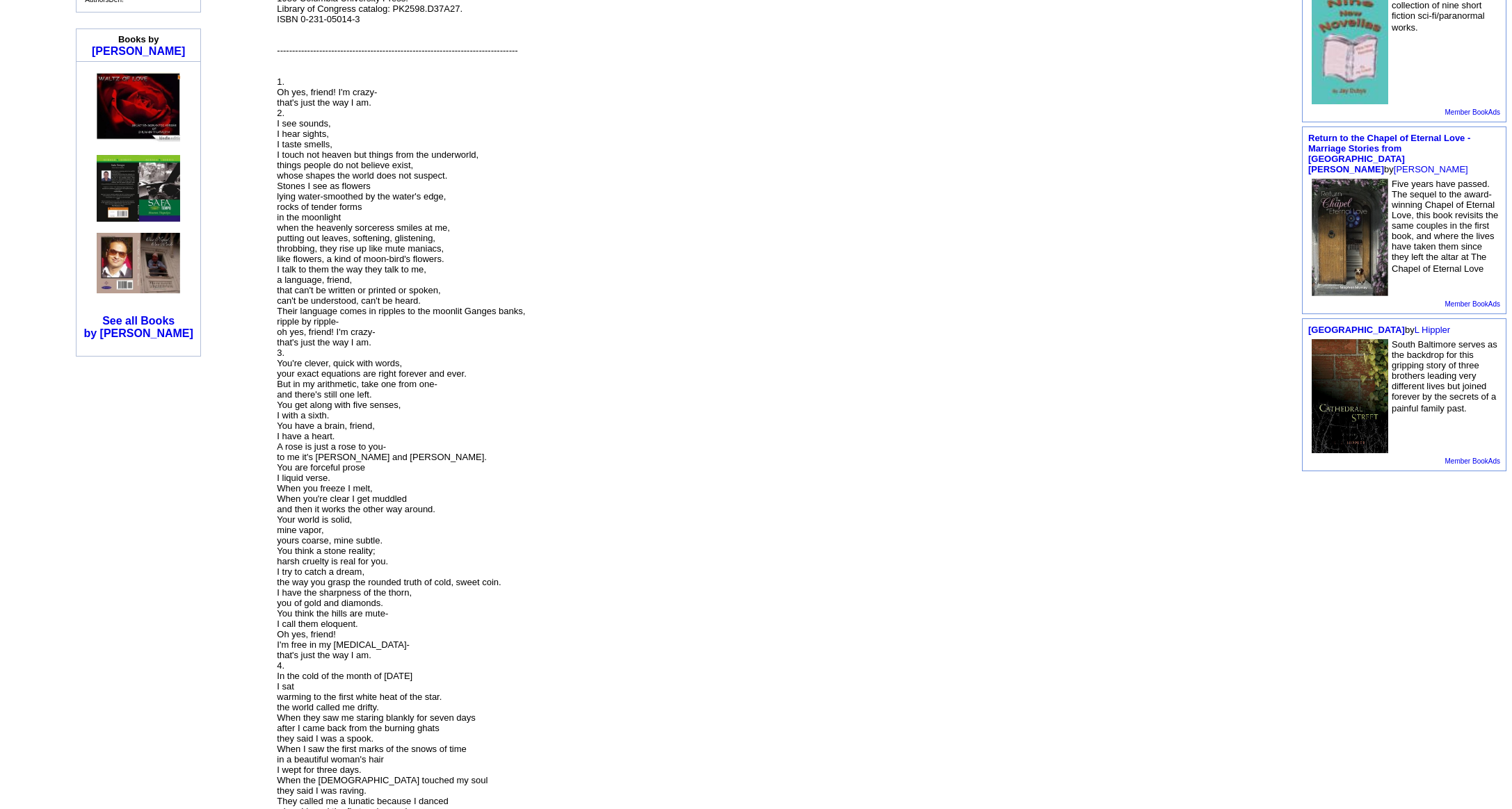
scroll to position [258, 0]
